Goal: Navigation & Orientation: Find specific page/section

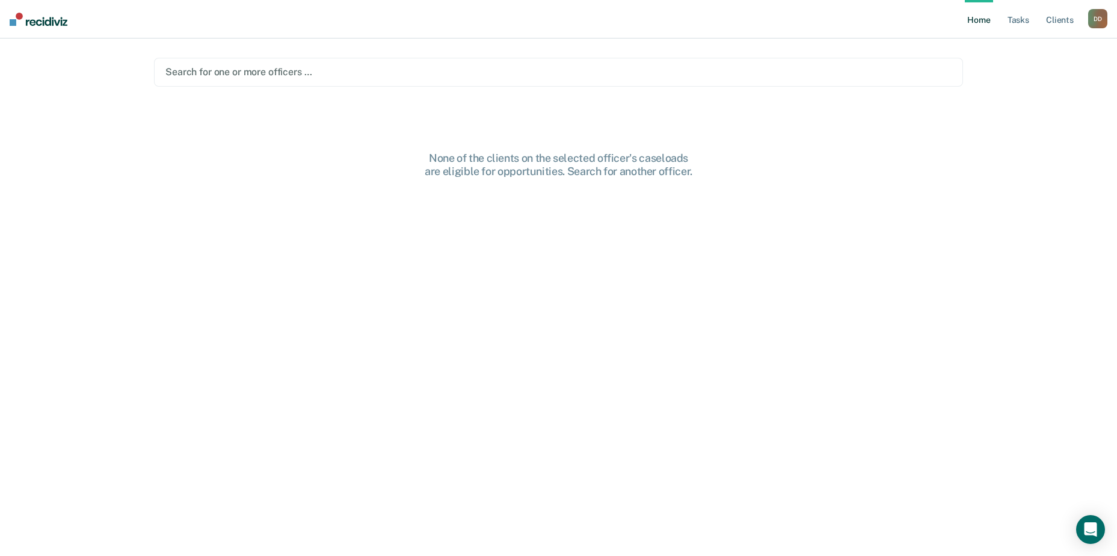
click at [325, 70] on div at bounding box center [558, 72] width 786 height 14
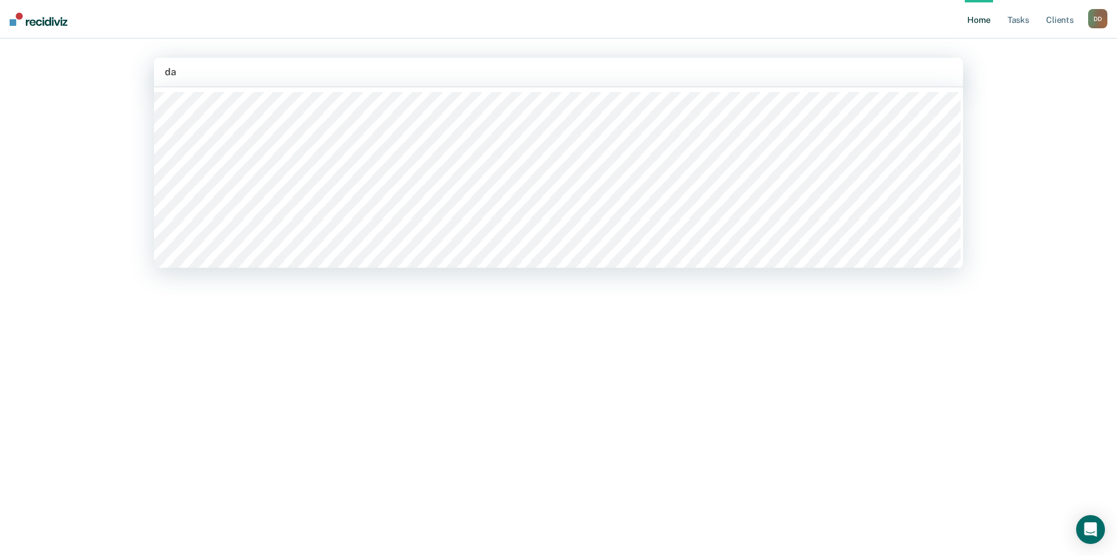
type input "d"
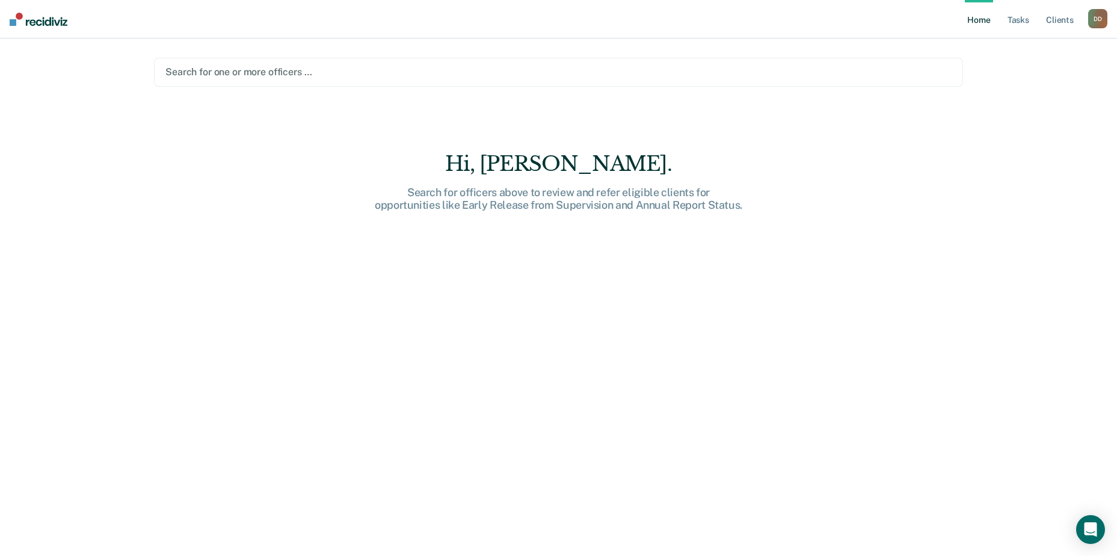
click at [770, 385] on div "Hi, Donald. Search for officers above to review and refer eligible clients for …" at bounding box center [558, 362] width 809 height 421
click at [1068, 19] on link "Client s" at bounding box center [1059, 19] width 32 height 38
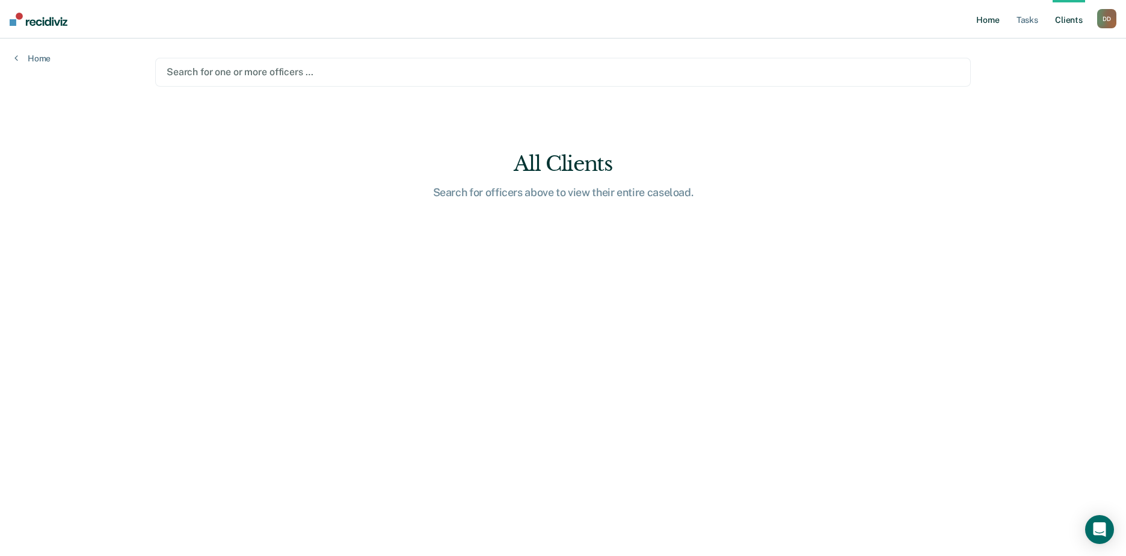
click at [997, 14] on link "Home" at bounding box center [988, 19] width 28 height 38
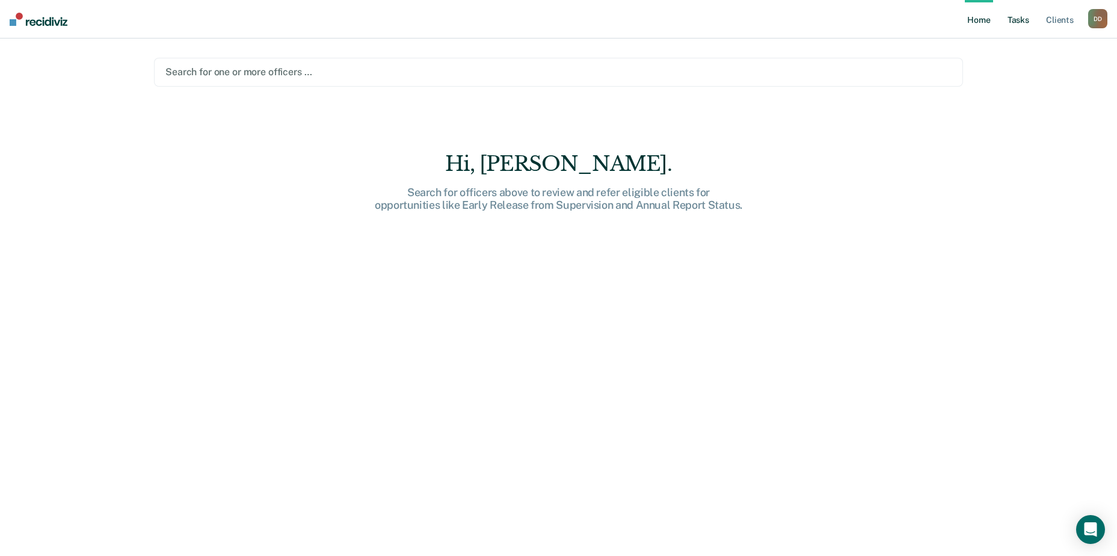
click at [1014, 17] on link "Tasks" at bounding box center [1018, 19] width 26 height 38
